Goal: Task Accomplishment & Management: Use online tool/utility

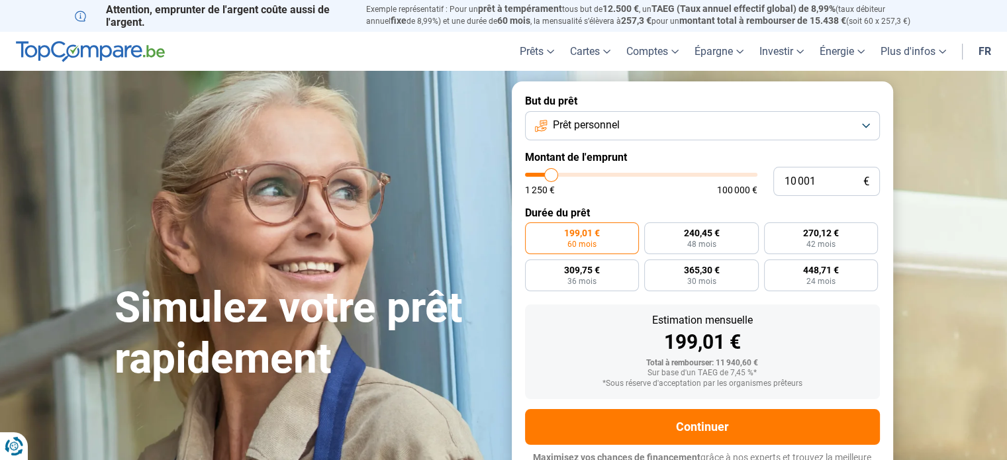
click at [865, 125] on button "Prêt personnel" at bounding box center [702, 125] width 355 height 29
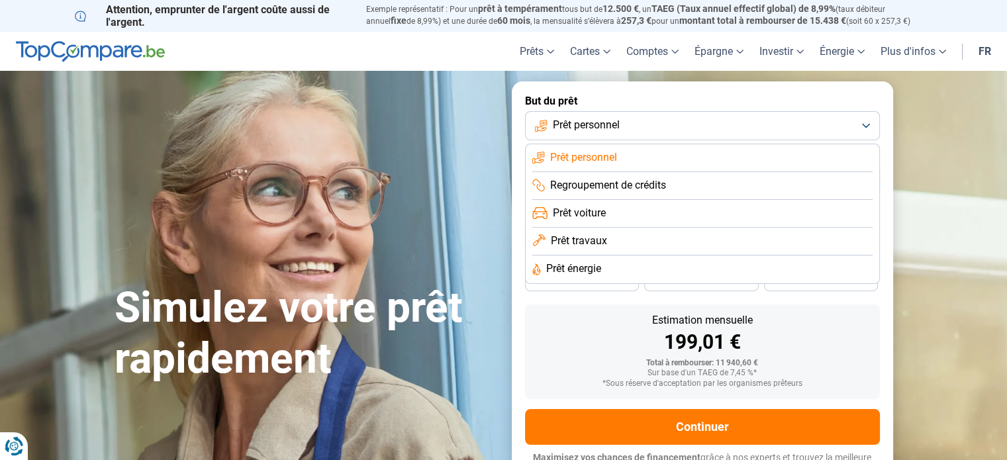
click at [865, 125] on button "Prêt personnel" at bounding box center [702, 125] width 355 height 29
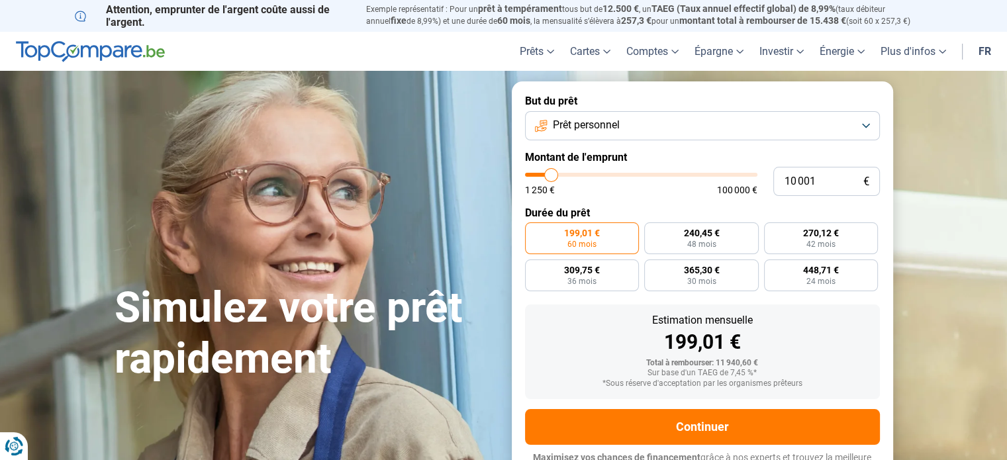
type input "33 750"
type input "33750"
click at [603, 173] on input "range" at bounding box center [641, 175] width 232 height 4
radio input "false"
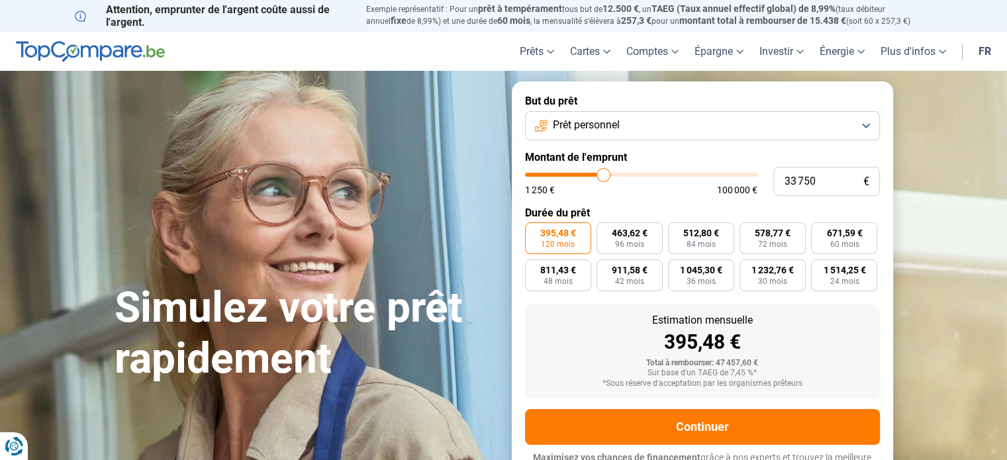
scroll to position [18, 0]
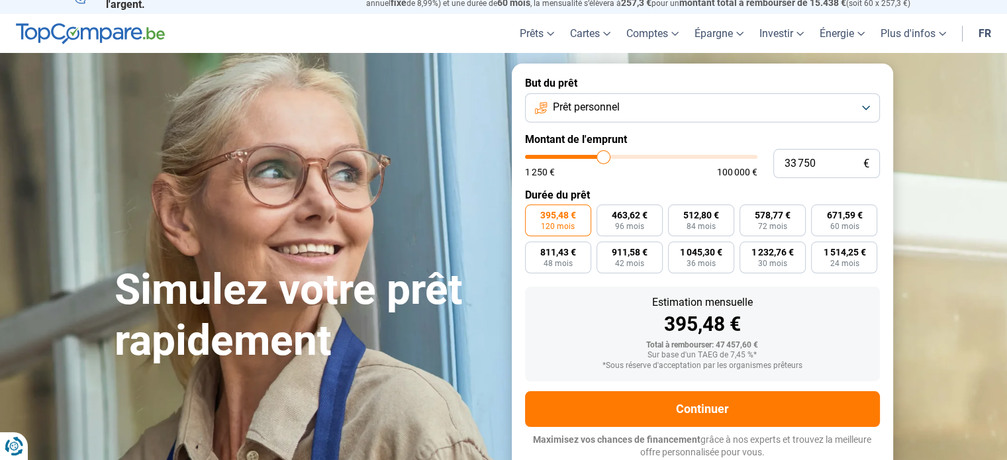
click at [863, 163] on span "€" at bounding box center [866, 163] width 6 height 11
click at [822, 160] on input "33 750" at bounding box center [826, 163] width 107 height 29
type input "3 375"
type input "3500"
type input "337"
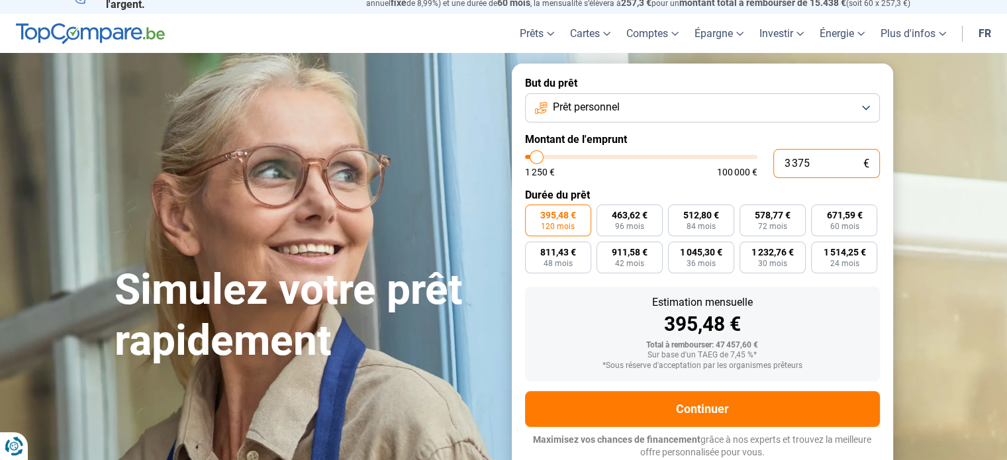
type input "1250"
type input "33"
type input "1250"
type input "3"
type input "1250"
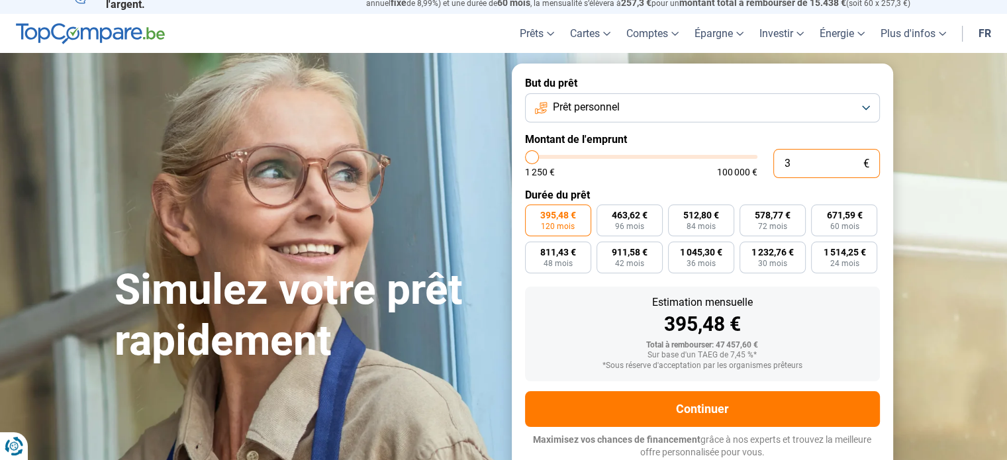
type input "0"
type input "1250"
type input "1"
type input "1250"
type input "10"
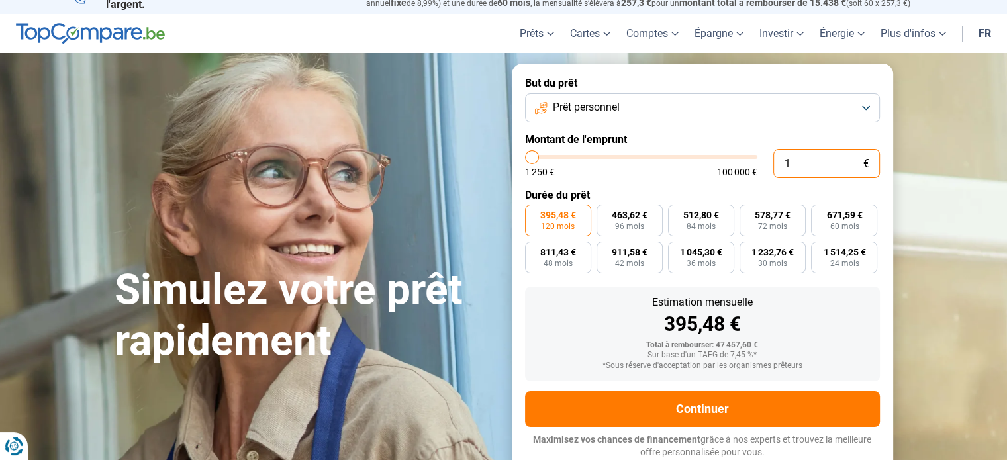
type input "1250"
type input "100"
type input "1250"
type input "1 000"
type input "1250"
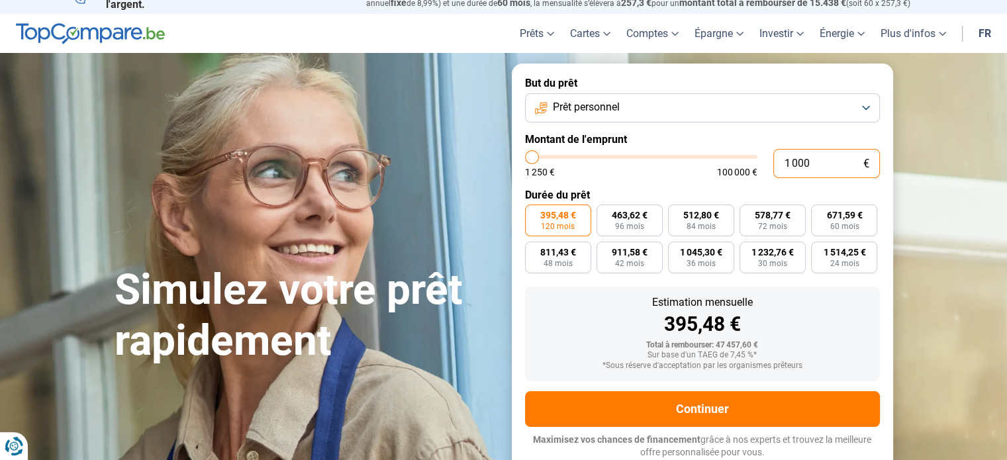
type input "10 000"
type input "10000"
type input "100 000"
type input "100000"
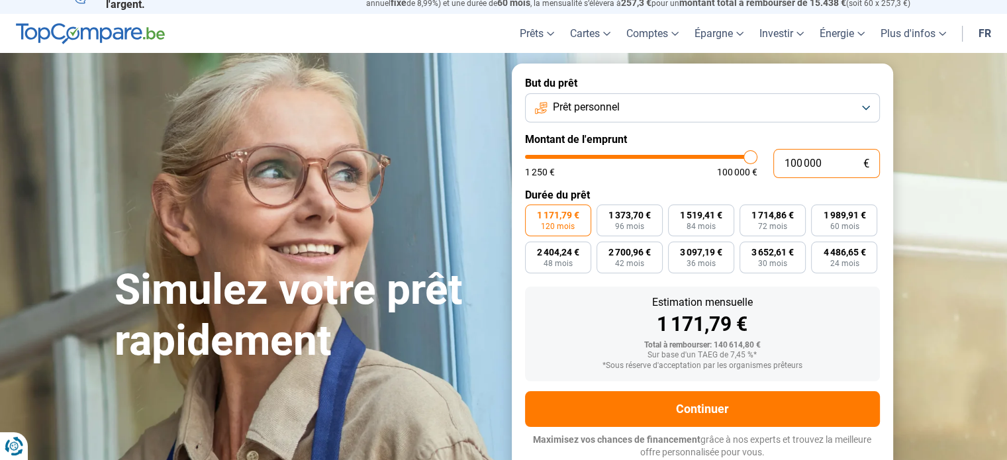
type input "100 000"
click at [736, 198] on label "Durée du prêt" at bounding box center [702, 195] width 355 height 13
